Goal: Information Seeking & Learning: Learn about a topic

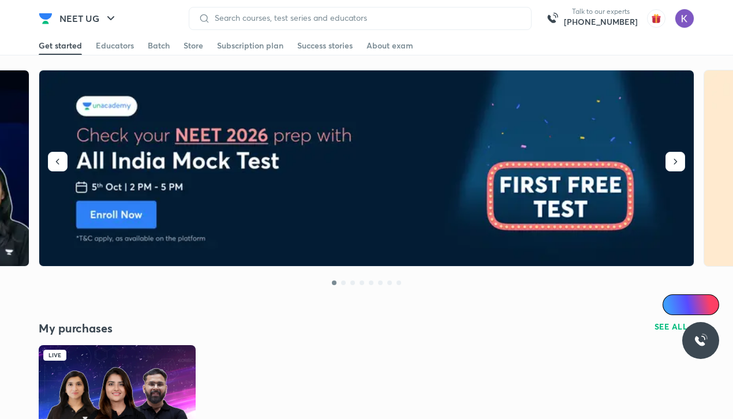
click at [130, 357] on img at bounding box center [117, 389] width 157 height 88
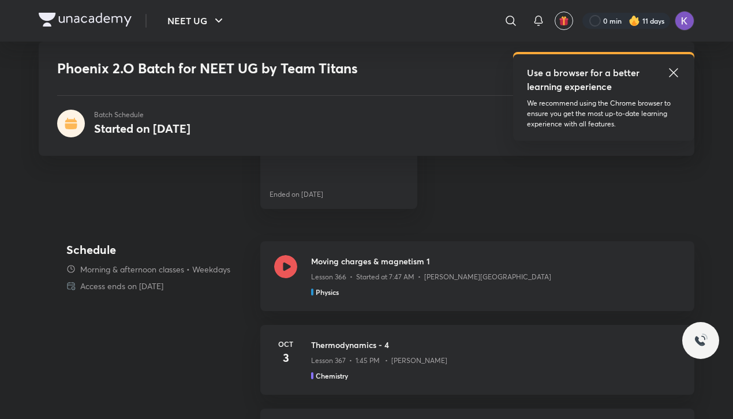
scroll to position [507, 0]
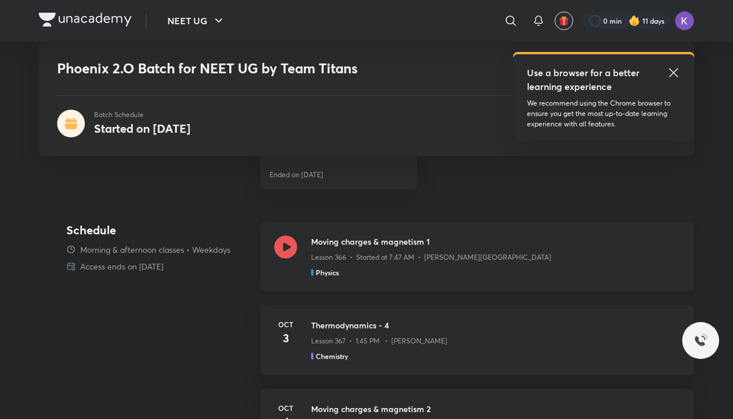
click at [278, 252] on icon at bounding box center [285, 246] width 23 height 23
